Goal: Task Accomplishment & Management: Manage account settings

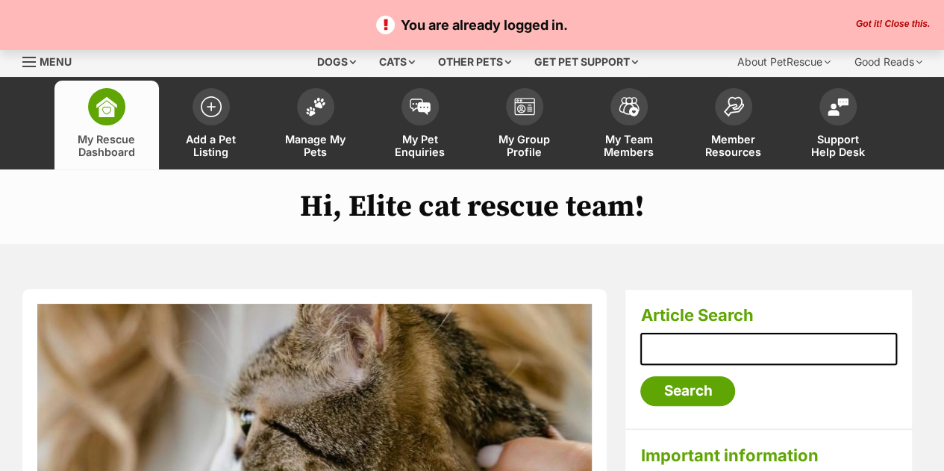
click at [908, 22] on button "Got it! Close this." at bounding box center [892, 25] width 83 height 12
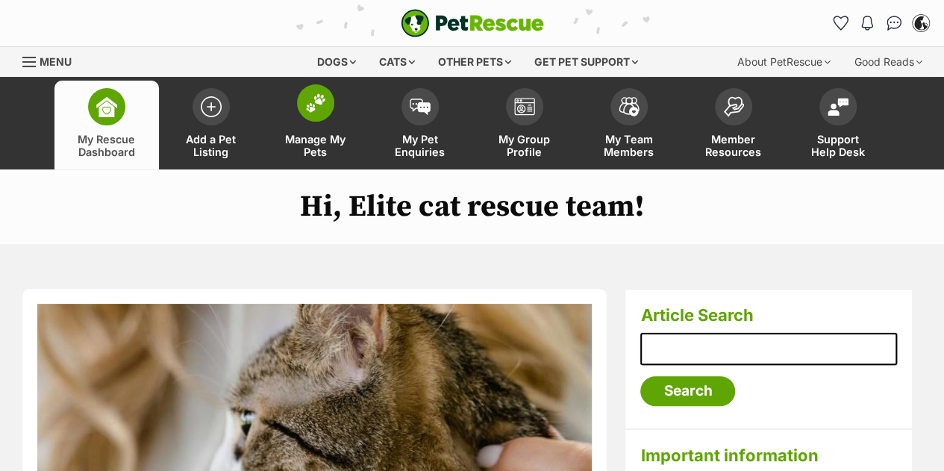
click at [319, 108] on img at bounding box center [315, 102] width 21 height 19
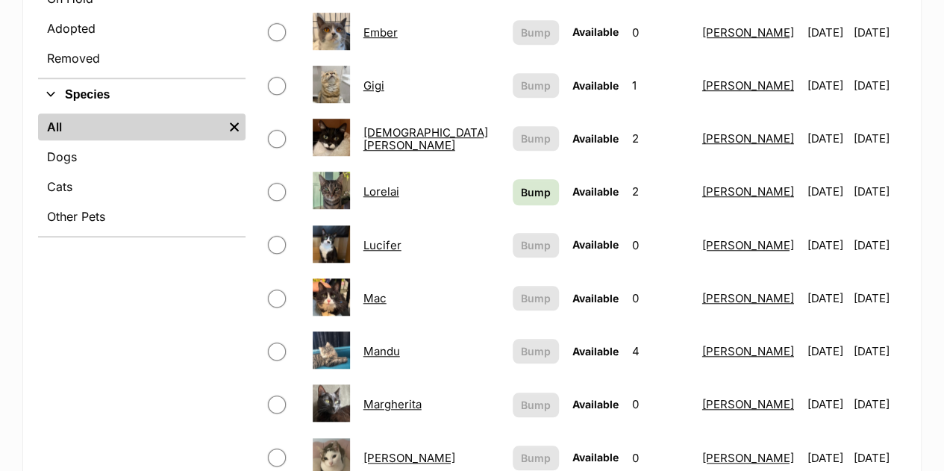
scroll to position [550, 0]
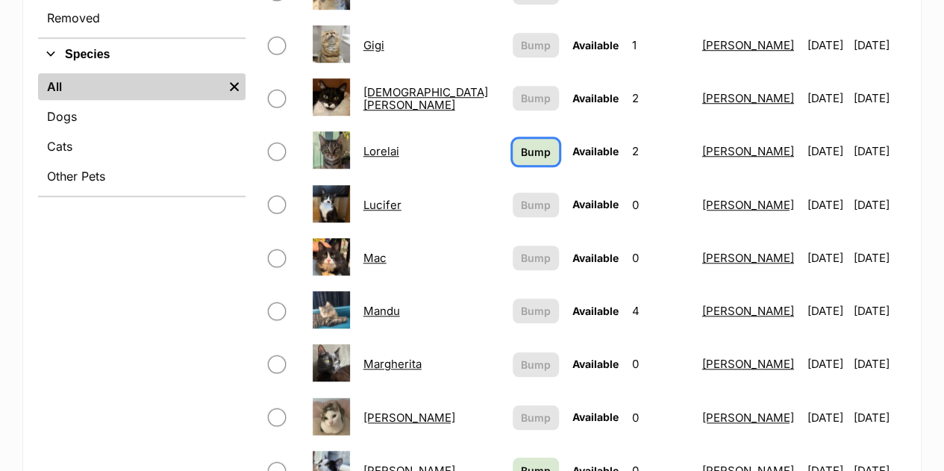
click at [521, 144] on span "Bump" at bounding box center [536, 152] width 30 height 16
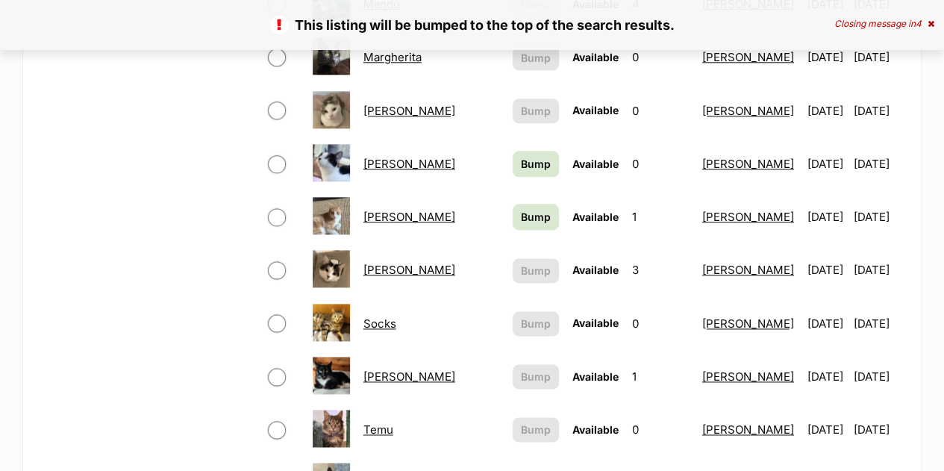
scroll to position [858, 0]
click at [521, 155] on span "Bump" at bounding box center [536, 163] width 30 height 16
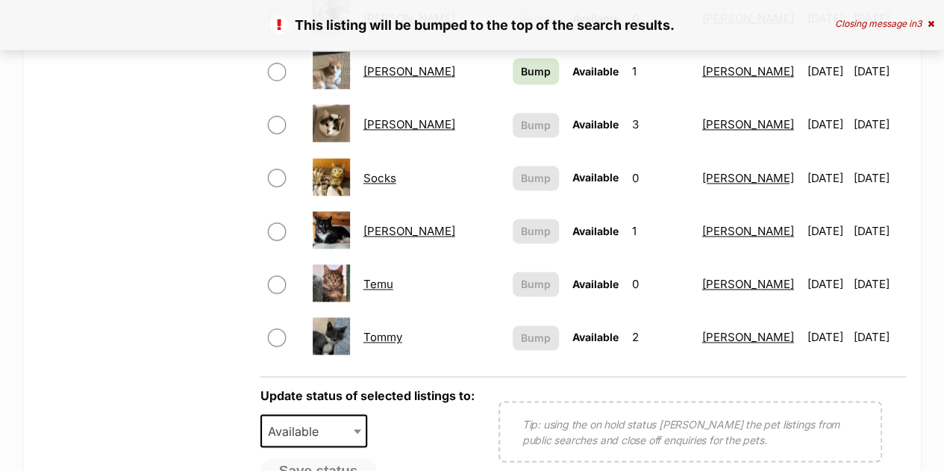
scroll to position [982, 0]
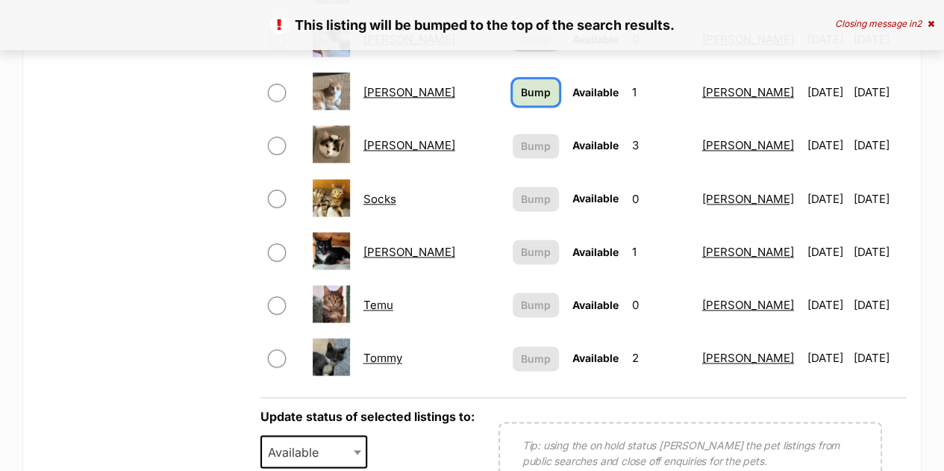
click at [521, 84] on span "Bump" at bounding box center [536, 92] width 30 height 16
